Goal: Task Accomplishment & Management: Manage account settings

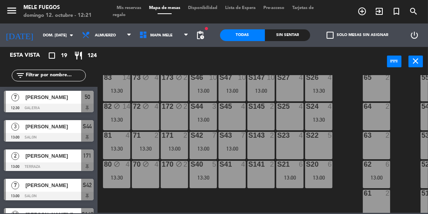
scroll to position [128, 0]
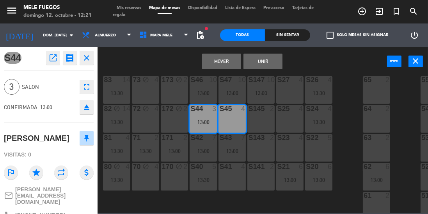
click at [230, 54] on button "Mover" at bounding box center [221, 62] width 39 height 16
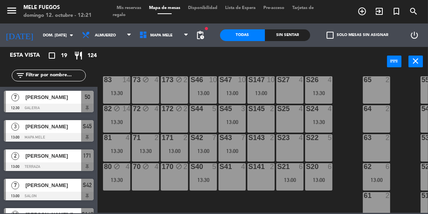
click at [230, 118] on div "S45 3 13:00" at bounding box center [232, 118] width 27 height 27
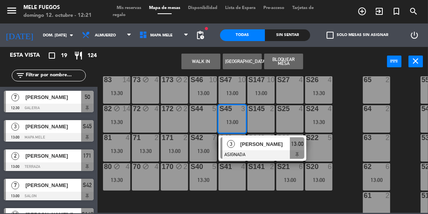
click at [266, 115] on div "S145 2" at bounding box center [261, 118] width 27 height 27
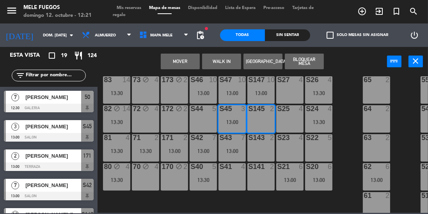
click at [355, 68] on div "Mover WALK IN [GEOGRAPHIC_DATA] Bloquear Mesa power_input close" at bounding box center [243, 62] width 290 height 30
click at [340, 66] on div "Mover WALK IN [GEOGRAPHIC_DATA] Bloquear Mesa power_input close" at bounding box center [243, 62] width 290 height 30
click at [352, 64] on div "Mover WALK IN [GEOGRAPHIC_DATA] Bloquear Mesa power_input close" at bounding box center [243, 62] width 290 height 30
click at [249, 112] on div "S145" at bounding box center [248, 108] width 0 height 7
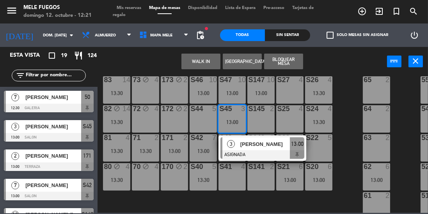
click at [243, 140] on span "[PERSON_NAME]" at bounding box center [266, 144] width 50 height 8
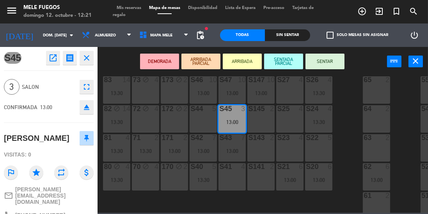
click at [257, 116] on div "S145 2" at bounding box center [261, 118] width 27 height 27
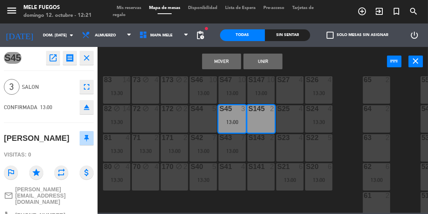
click at [272, 64] on button "Unir" at bounding box center [263, 62] width 39 height 16
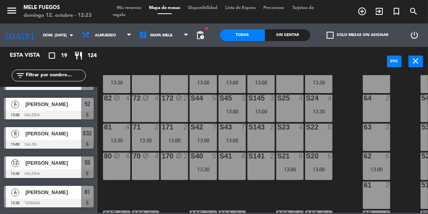
scroll to position [142, 0]
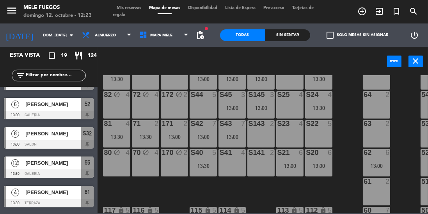
click at [145, 137] on div "13:30" at bounding box center [145, 136] width 27 height 5
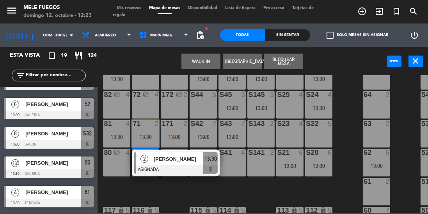
click at [346, 105] on div "100 14 13:30 101 8 102 8 103 8 104 8 S32 8 13:00 S33 14 13:30 S34 7 13:30 75 4 …" at bounding box center [265, 143] width 327 height 137
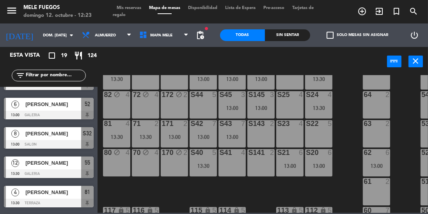
click at [166, 138] on div "13:00" at bounding box center [174, 136] width 27 height 5
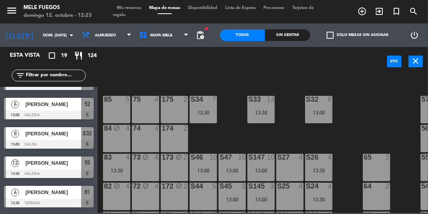
scroll to position [0, 0]
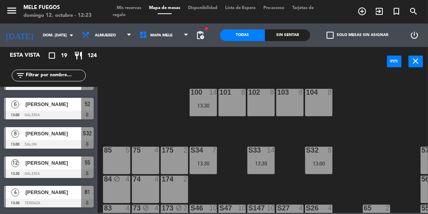
click at [116, 164] on div "85 5" at bounding box center [116, 159] width 27 height 27
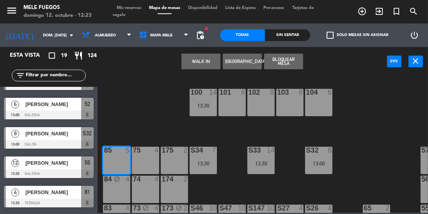
click at [143, 161] on div "75 4" at bounding box center [145, 159] width 27 height 27
click at [178, 161] on div "175 2" at bounding box center [174, 159] width 27 height 27
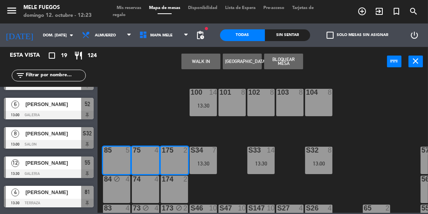
click at [245, 61] on button "[GEOGRAPHIC_DATA]" at bounding box center [242, 62] width 39 height 16
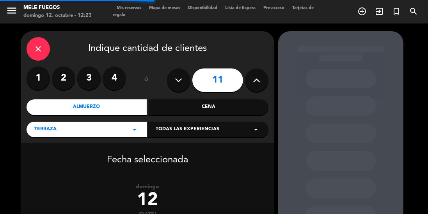
click at [178, 74] on icon at bounding box center [178, 80] width 7 height 12
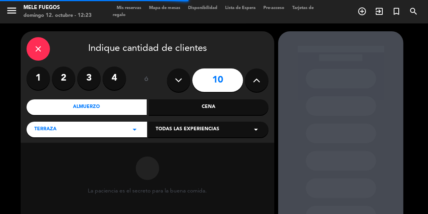
click at [178, 74] on icon at bounding box center [178, 80] width 7 height 12
type input "9"
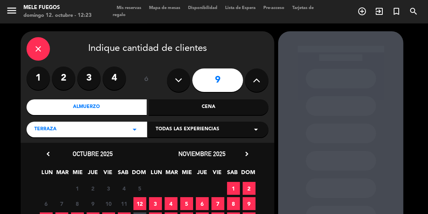
click at [135, 197] on span "12" at bounding box center [140, 203] width 13 height 13
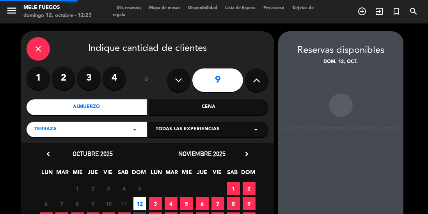
scroll to position [31, 0]
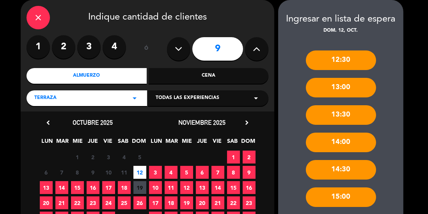
click at [37, 20] on icon "close" at bounding box center [38, 17] width 9 height 9
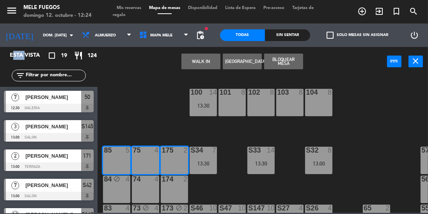
click at [155, 102] on div "100 14 13:30 101 8 102 8 103 8 104 8 S32 8 13:00 S33 14 13:30 S34 7 13:30 75 4 …" at bounding box center [265, 143] width 327 height 137
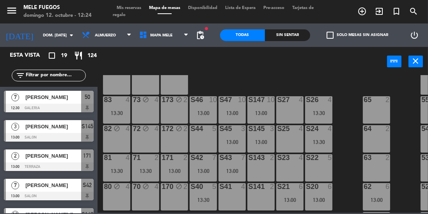
scroll to position [109, 0]
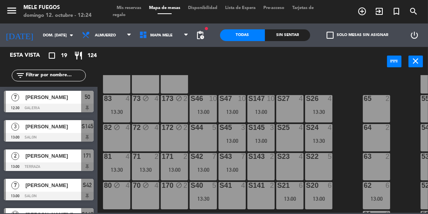
click at [348, 107] on div "100 14 13:30 101 8 102 8 103 8 104 8 S32 8 13:00 S33 14 13:30 S34 7 13:30 75 4 …" at bounding box center [265, 143] width 327 height 137
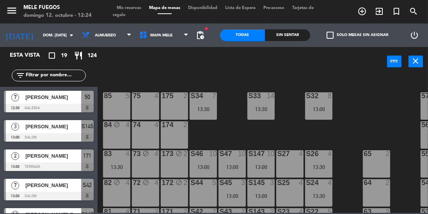
scroll to position [52, 0]
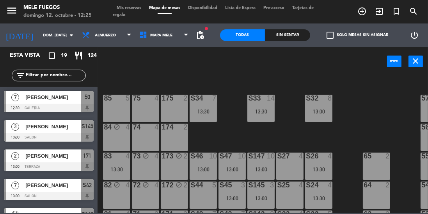
click at [364, 108] on div "100 14 13:30 101 8 102 8 103 8 104 8 S32 8 13:00 S33 14 13:30 S34 7 13:30 75 4 …" at bounding box center [265, 143] width 327 height 137
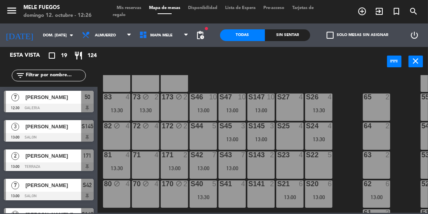
scroll to position [81, 0]
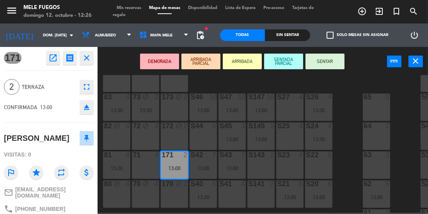
click at [148, 159] on div "71 4" at bounding box center [145, 164] width 27 height 27
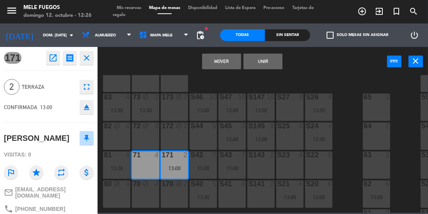
click at [218, 57] on button "Mover" at bounding box center [221, 62] width 39 height 16
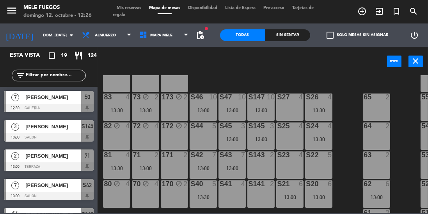
click at [152, 103] on div "73 block 2 13:30" at bounding box center [145, 106] width 27 height 27
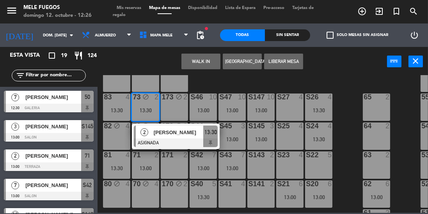
click at [348, 101] on div "100 14 13:30 101 8 102 8 103 8 104 8 S32 8 13:00 S33 14 13:30 S34 7 13:30 75 4 …" at bounding box center [265, 143] width 327 height 137
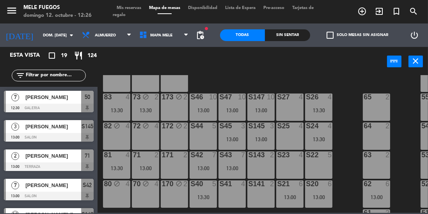
click at [137, 107] on div "13:30" at bounding box center [145, 110] width 27 height 6
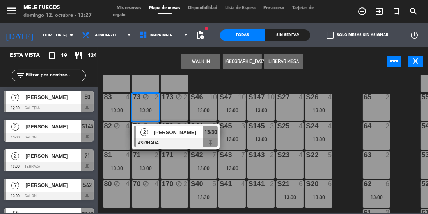
click at [344, 79] on div "100 14 13:30 101 8 102 8 103 8 104 8 S32 8 13:00 S33 14 13:30 S34 7 13:30 75 4 …" at bounding box center [265, 143] width 327 height 137
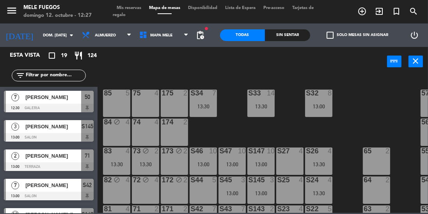
scroll to position [56, 0]
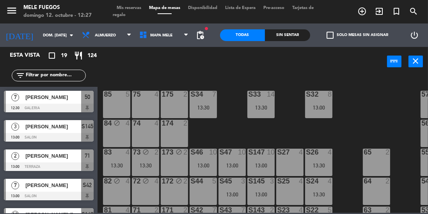
click at [127, 100] on div "85 5" at bounding box center [116, 104] width 27 height 27
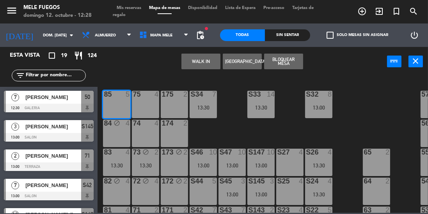
click at [80, 155] on span "[PERSON_NAME]" at bounding box center [53, 156] width 56 height 8
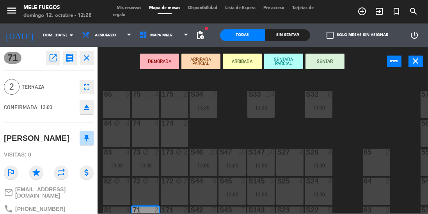
click at [355, 117] on div "100 14 13:30 101 8 102 8 103 8 104 8 S32 8 13:00 S33 14 13:30 S34 7 13:30 75 4 …" at bounding box center [265, 143] width 327 height 137
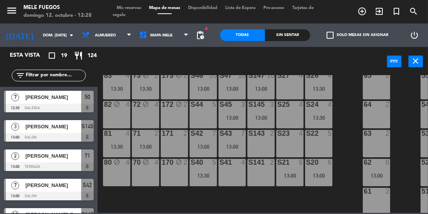
scroll to position [132, 0]
click at [347, 133] on div "100 14 13:30 101 8 102 8 103 8 104 8 S32 8 13:00 S33 14 13:30 S34 7 13:30 75 4 …" at bounding box center [265, 143] width 327 height 137
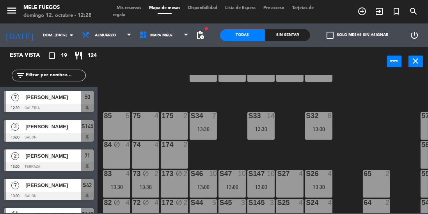
scroll to position [32, 0]
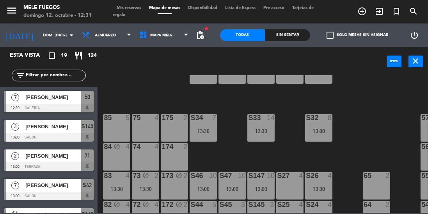
click at [400, 12] on icon "turned_in_not" at bounding box center [396, 11] width 9 height 9
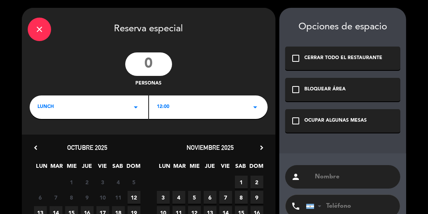
click at [144, 67] on input "number" at bounding box center [148, 63] width 47 height 23
type input "9"
click at [68, 104] on div "LUNCH arrow_drop_down" at bounding box center [89, 106] width 119 height 23
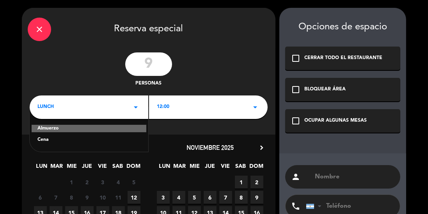
click at [67, 140] on div "Cena" at bounding box center [88, 140] width 103 height 8
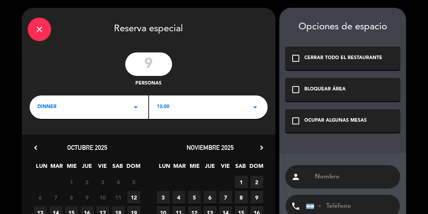
click at [61, 107] on div "dinner arrow_drop_down" at bounding box center [89, 106] width 119 height 23
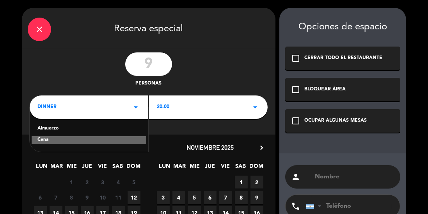
click at [51, 130] on div "Almuerzo" at bounding box center [88, 129] width 103 height 8
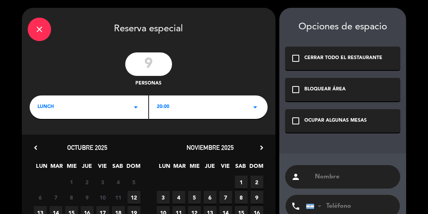
click at [203, 101] on div "20:00 arrow_drop_down" at bounding box center [208, 106] width 119 height 23
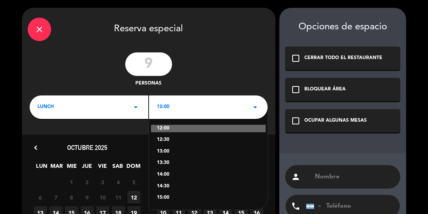
click at [169, 154] on div "13:00" at bounding box center [208, 152] width 103 height 8
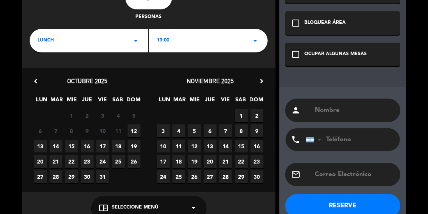
scroll to position [83, 0]
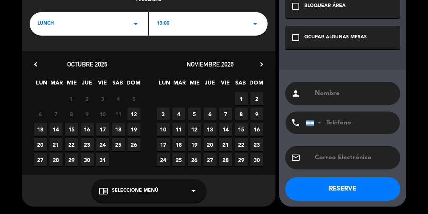
click at [134, 114] on span "12" at bounding box center [134, 113] width 13 height 13
click at [120, 188] on span "Seleccione Menú" at bounding box center [135, 191] width 46 height 8
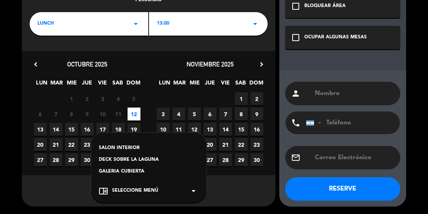
click at [147, 157] on div "DECK SOBRE LA LAGUNA" at bounding box center [149, 160] width 100 height 8
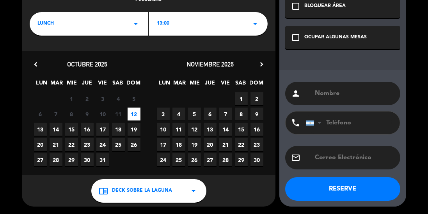
click at [307, 37] on div "OCUPAR ALGUNAS MESAS" at bounding box center [336, 38] width 62 height 8
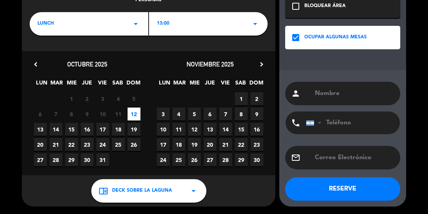
click at [318, 89] on input "text" at bounding box center [354, 93] width 80 height 11
type input "[PERSON_NAME]"
click at [345, 191] on button "RESERVE" at bounding box center [343, 188] width 115 height 23
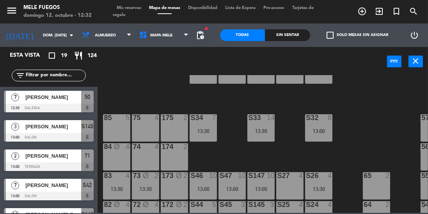
click at [113, 123] on div "85 5" at bounding box center [116, 127] width 27 height 27
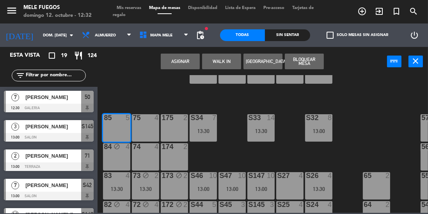
click at [136, 125] on div "75 4" at bounding box center [145, 127] width 27 height 27
click at [164, 126] on div "175 2" at bounding box center [174, 127] width 27 height 27
click at [177, 64] on button "Asignar" at bounding box center [180, 62] width 39 height 16
click at [176, 64] on button "Asignar" at bounding box center [180, 62] width 39 height 16
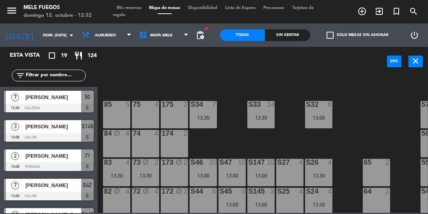
scroll to position [46, 0]
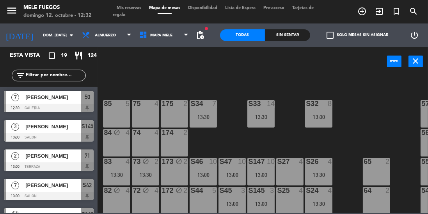
click at [114, 118] on div "85 5" at bounding box center [116, 113] width 27 height 27
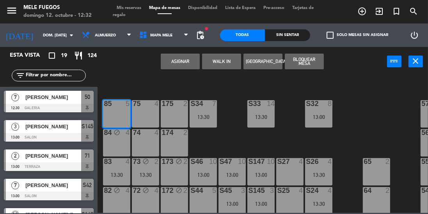
click at [141, 111] on div "75 4" at bounding box center [145, 113] width 27 height 27
click at [234, 133] on div "100 14 13:30 101 8 102 8 103 8 104 8 S32 8 13:00 S33 14 13:30 S34 7 13:30 75 4 …" at bounding box center [265, 143] width 327 height 137
